Goal: Find specific page/section: Find specific page/section

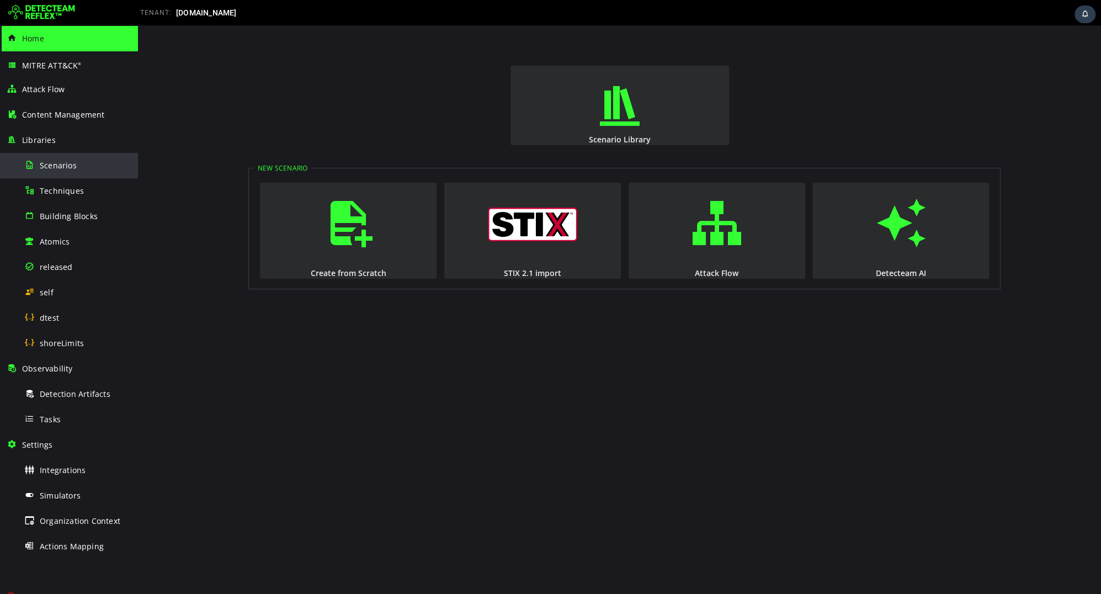
click at [67, 171] on div "Scenarios" at bounding box center [77, 165] width 107 height 25
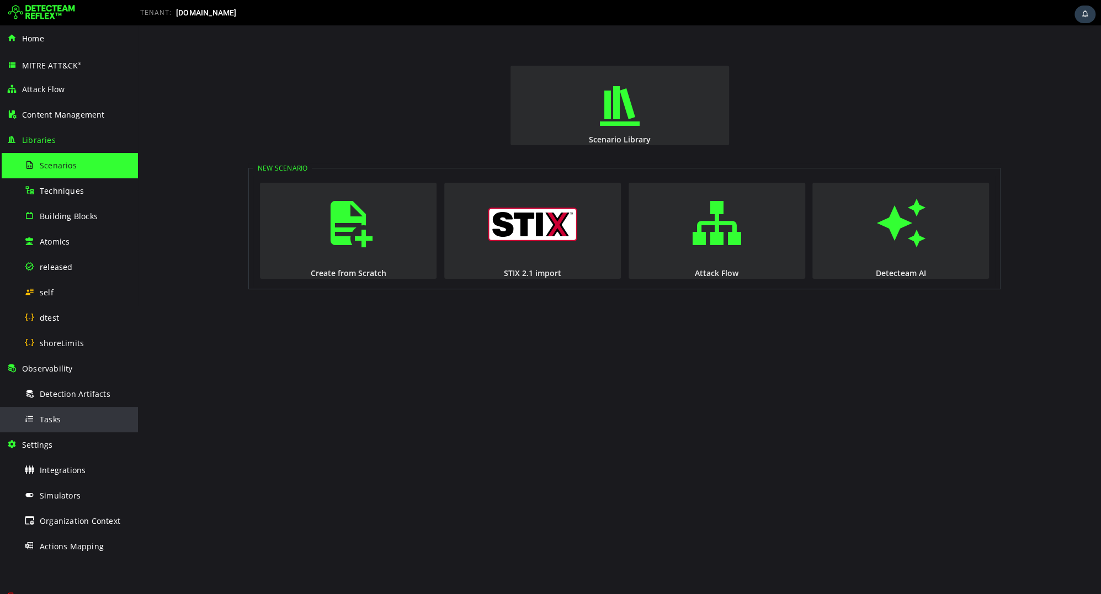
click at [78, 419] on div "Tasks" at bounding box center [77, 419] width 107 height 25
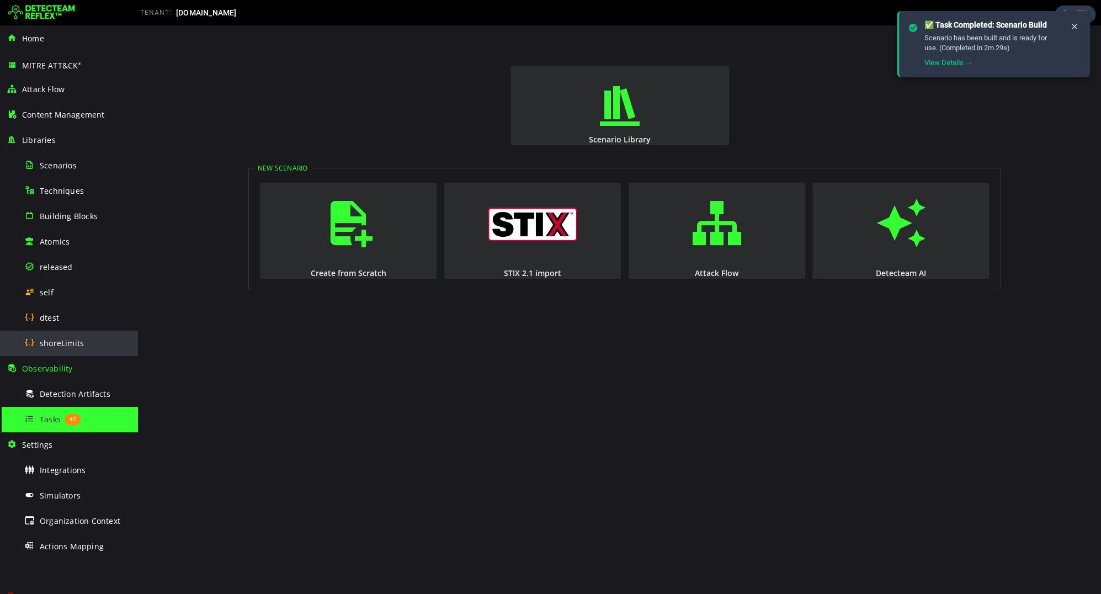
click at [56, 339] on span "shoreLimits" at bounding box center [62, 343] width 44 height 10
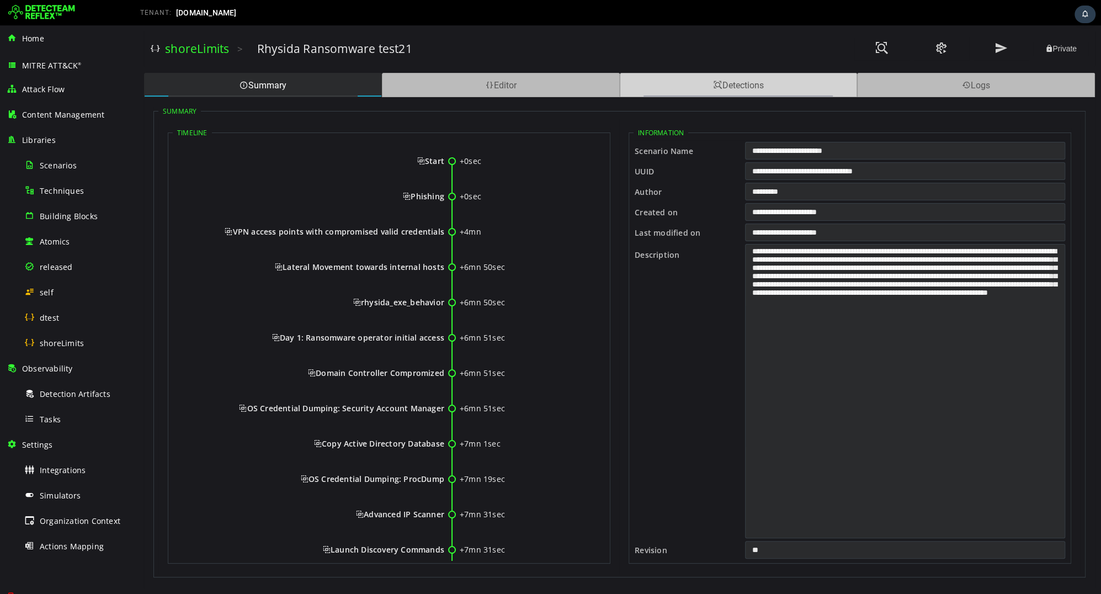
click at [730, 96] on div "Detections" at bounding box center [739, 85] width 238 height 24
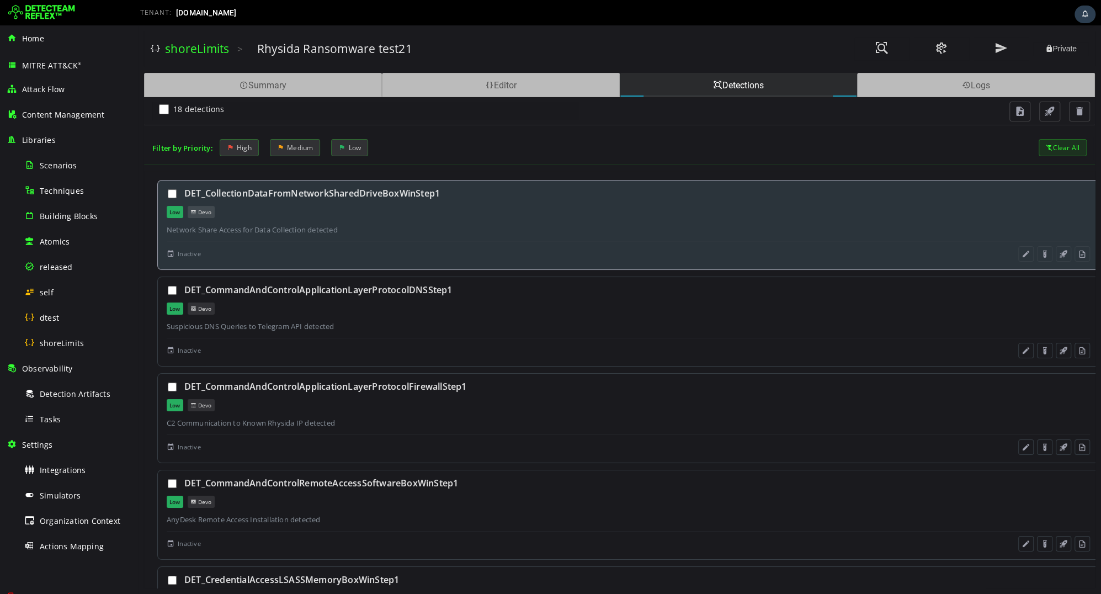
click at [397, 206] on div "Low Devo" at bounding box center [628, 212] width 923 height 12
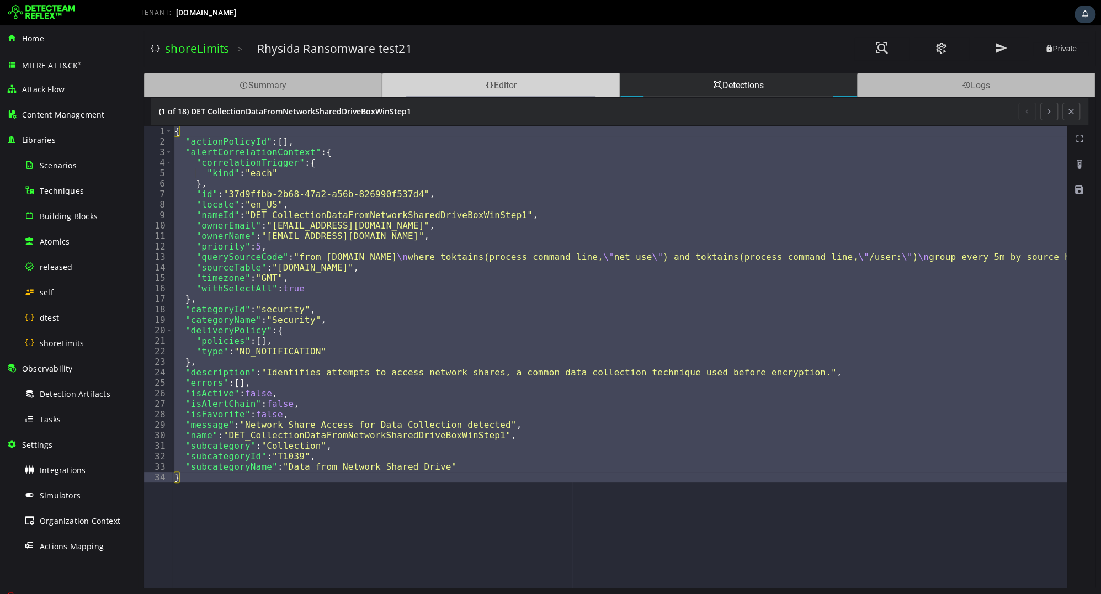
click at [493, 91] on div "Editor" at bounding box center [501, 85] width 238 height 24
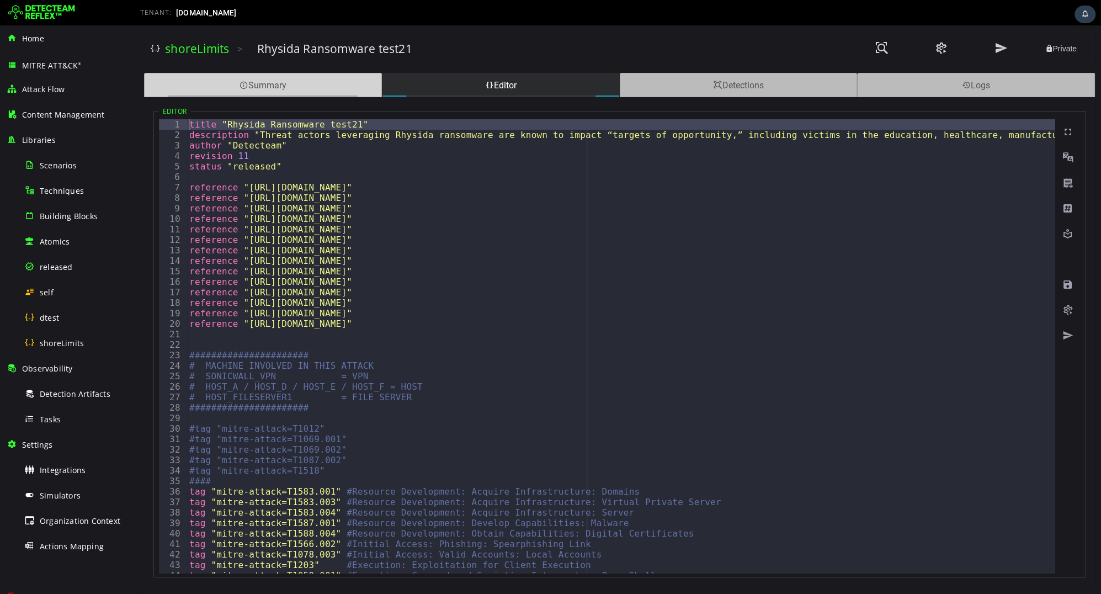
click at [304, 92] on div "Summary" at bounding box center [263, 85] width 238 height 24
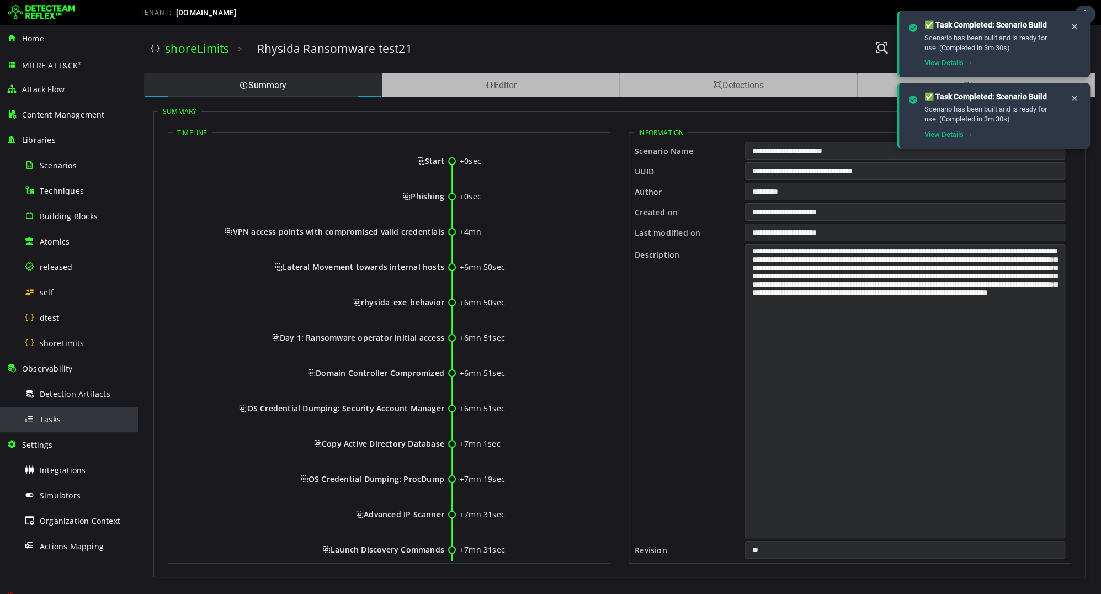
click at [60, 416] on div "Tasks" at bounding box center [77, 419] width 107 height 25
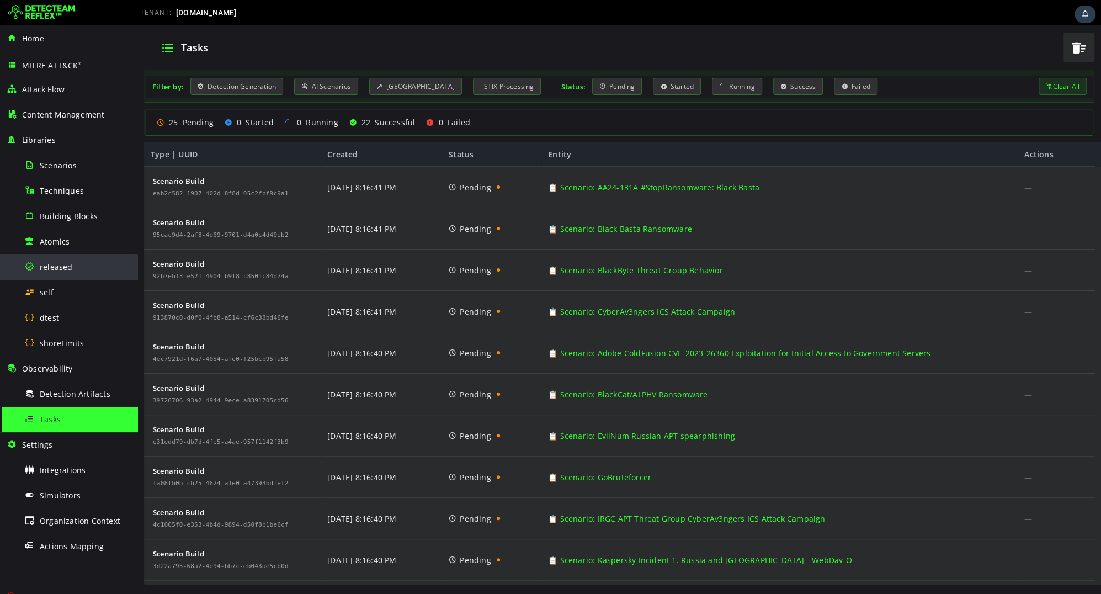
click at [61, 273] on div "released" at bounding box center [77, 266] width 107 height 25
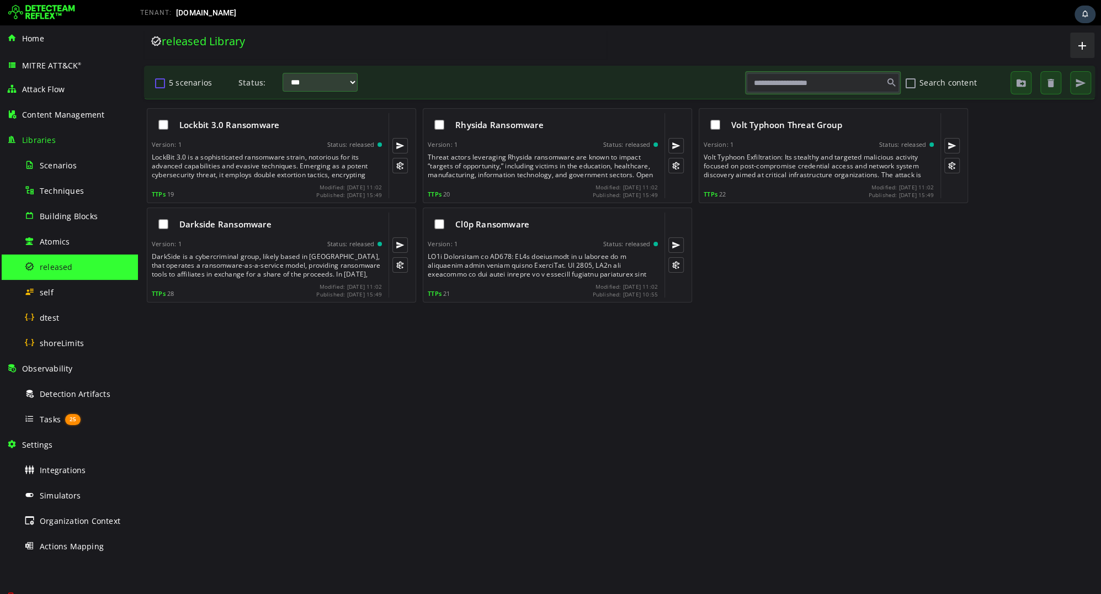
click at [162, 78] on button "5 scenarios" at bounding box center [159, 82] width 13 height 19
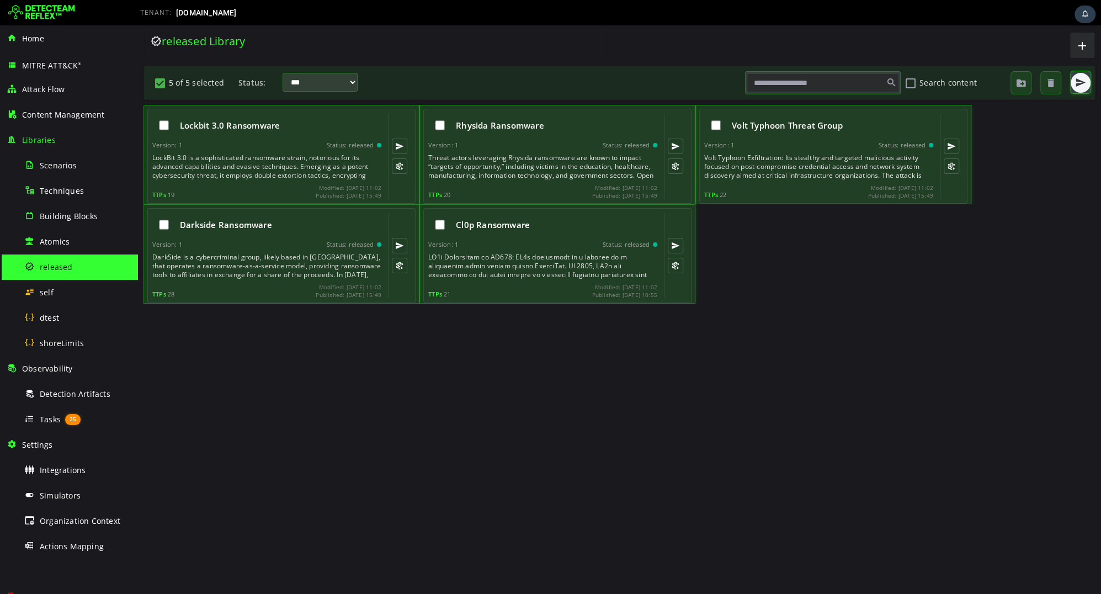
click at [1079, 86] on span "button" at bounding box center [1080, 82] width 11 height 11
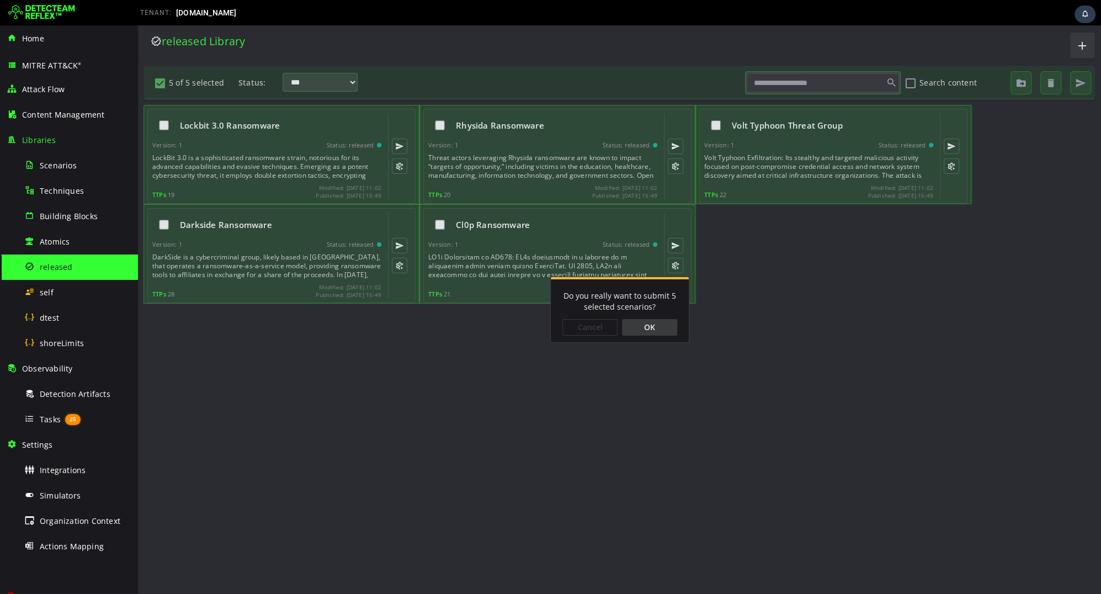
click at [655, 326] on div "OK" at bounding box center [649, 327] width 55 height 17
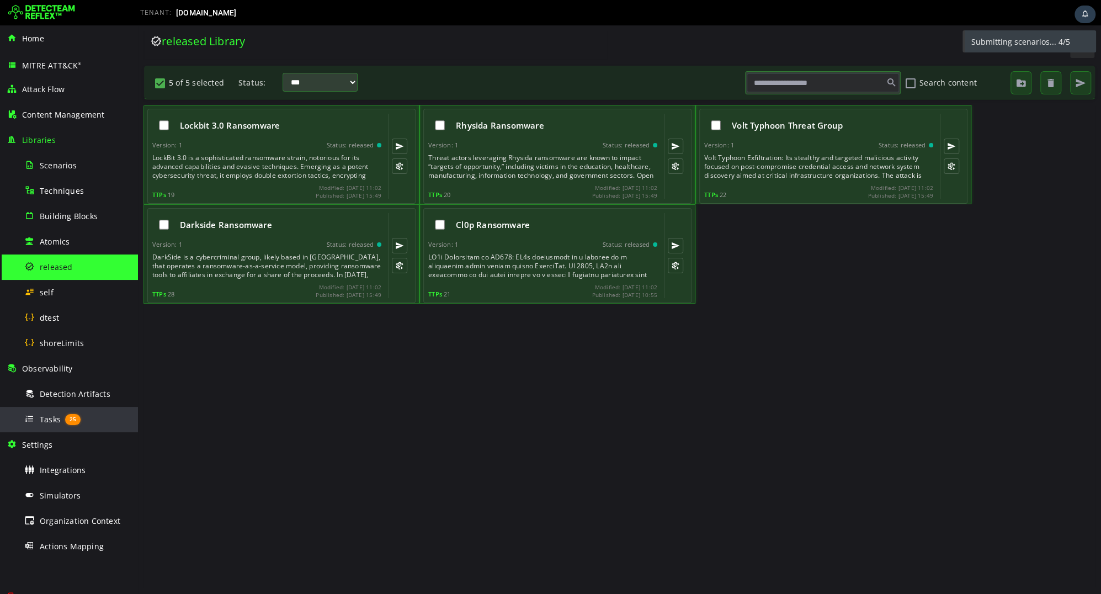
click at [66, 418] on span "25" at bounding box center [72, 419] width 15 height 11
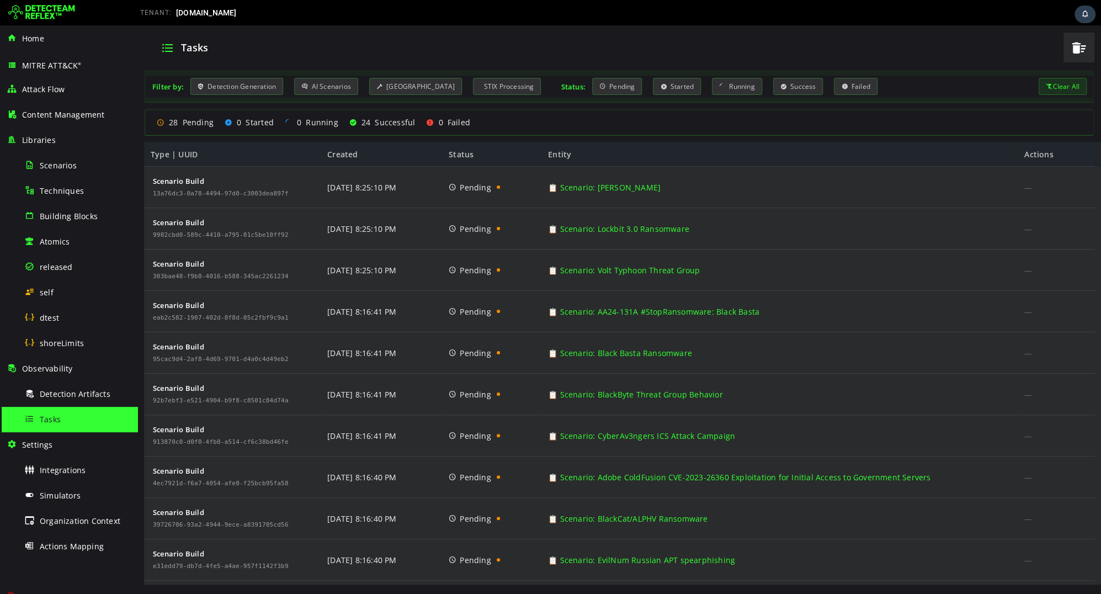
scroll to position [201, 0]
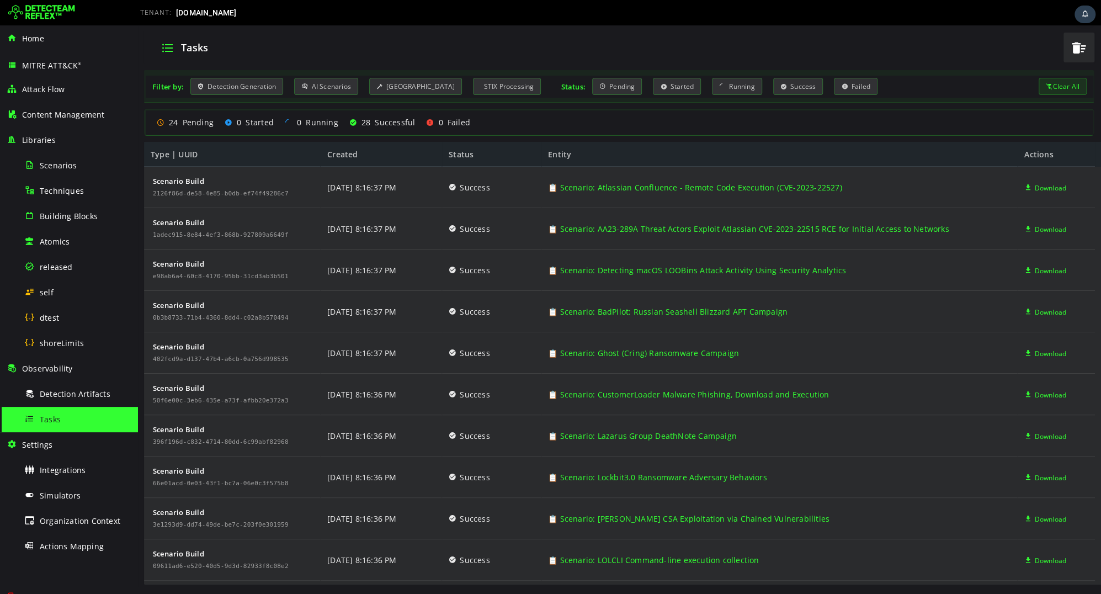
scroll to position [1356, 0]
